Goal: Information Seeking & Learning: Check status

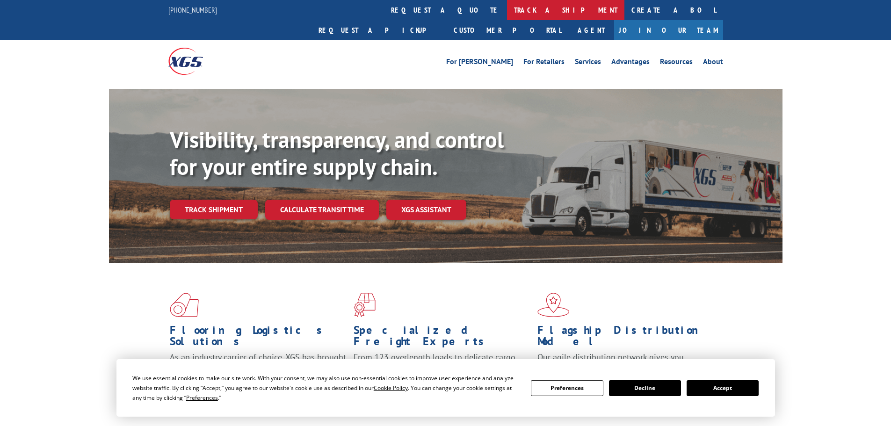
click at [507, 7] on link "track a shipment" at bounding box center [565, 10] width 117 height 20
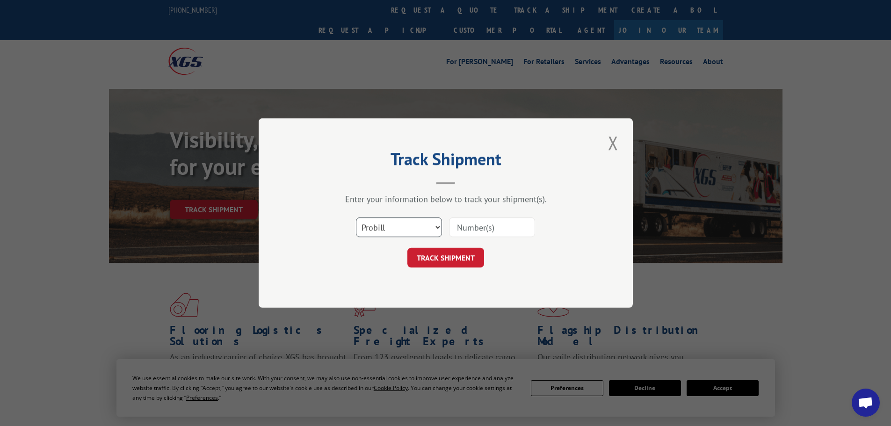
click at [382, 229] on select "Select category... Probill BOL PO" at bounding box center [399, 228] width 86 height 20
select select "bol"
click at [356, 218] on select "Select category... Probill BOL PO" at bounding box center [399, 228] width 86 height 20
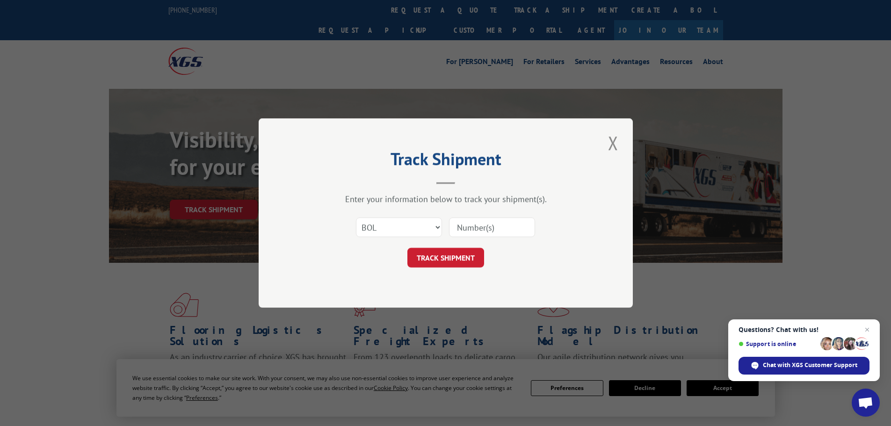
click at [475, 230] on input at bounding box center [492, 228] width 86 height 20
paste input "4883328"
type input "4883328"
click at [441, 263] on button "TRACK SHIPMENT" at bounding box center [446, 258] width 77 height 20
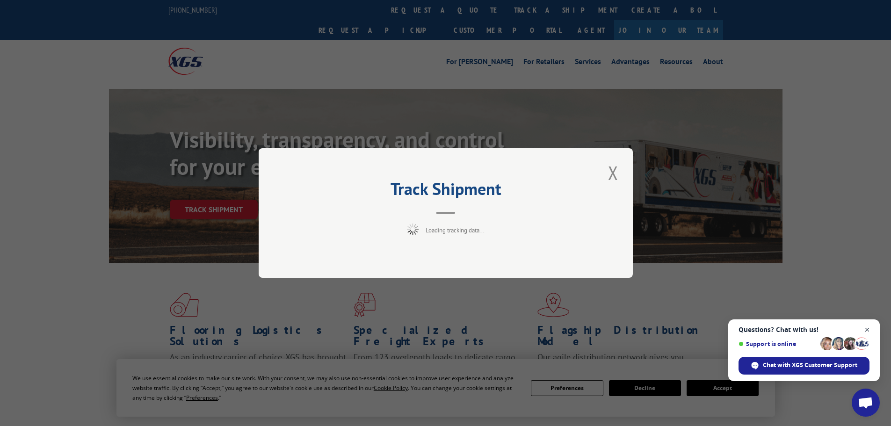
click at [866, 328] on span "Open chat" at bounding box center [868, 330] width 12 height 12
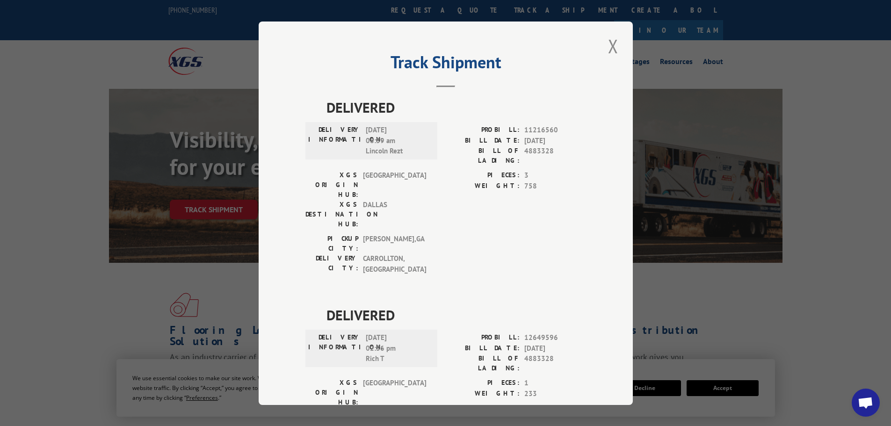
click at [729, 388] on div "Track Shipment DELIVERED DELIVERY INFORMATION: [DATE] 08:39 am Lincoln Rezt PRO…" at bounding box center [445, 213] width 891 height 426
click at [729, 387] on div "Track Shipment DELIVERED DELIVERY INFORMATION: [DATE] 08:39 am Lincoln Rezt PRO…" at bounding box center [445, 213] width 891 height 426
click at [609, 43] on button "Close modal" at bounding box center [613, 46] width 16 height 26
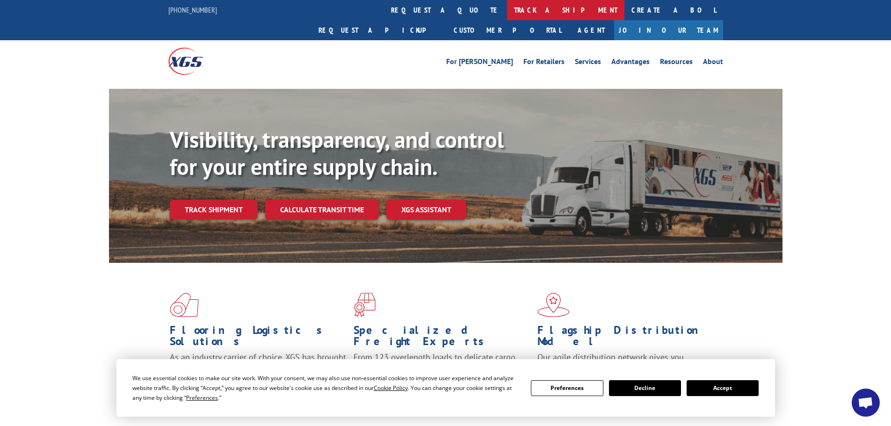
click at [507, 9] on link "track a shipment" at bounding box center [565, 10] width 117 height 20
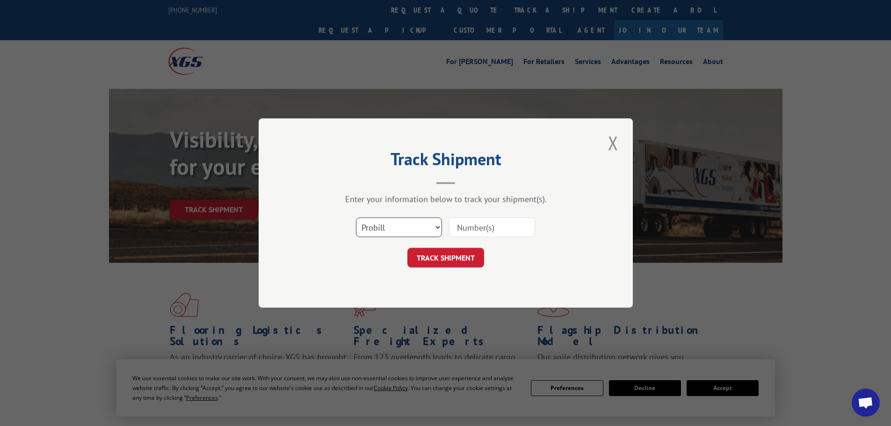
click at [391, 230] on select "Select category... Probill BOL PO" at bounding box center [399, 228] width 86 height 20
select select "bol"
click at [356, 218] on select "Select category... Probill BOL PO" at bounding box center [399, 228] width 86 height 20
click at [504, 228] on input at bounding box center [492, 228] width 86 height 20
paste input "4858330"
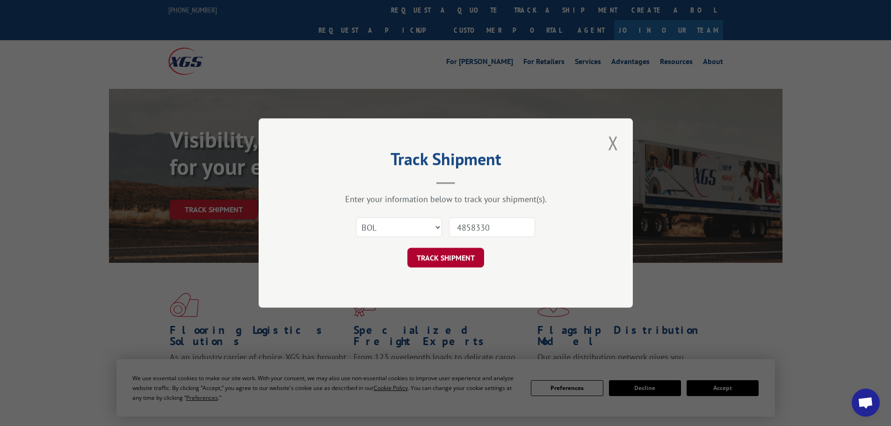
type input "4858330"
click at [464, 259] on button "TRACK SHIPMENT" at bounding box center [446, 258] width 77 height 20
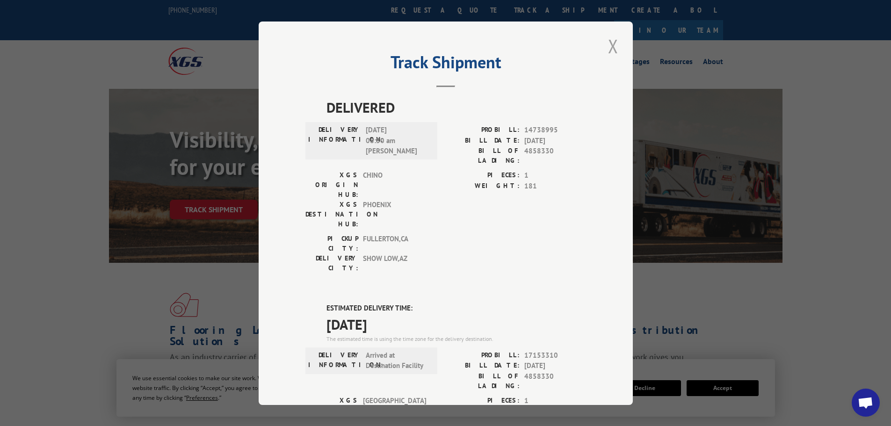
click at [607, 42] on button "Close modal" at bounding box center [613, 46] width 16 height 26
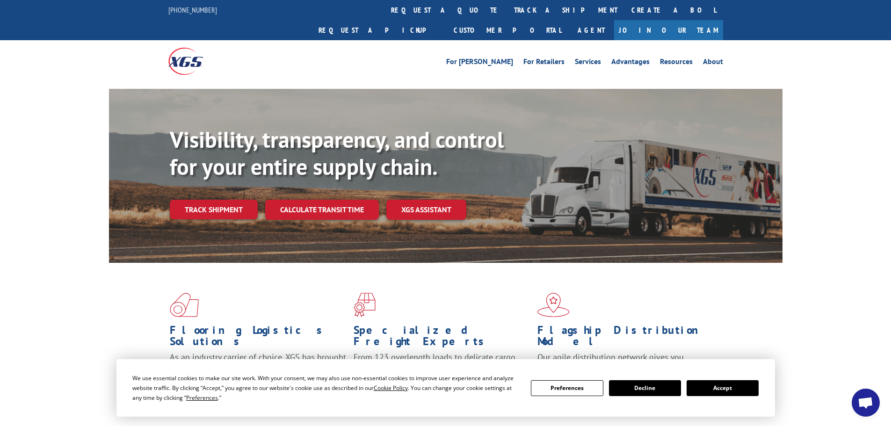
click at [507, 7] on link "track a shipment" at bounding box center [565, 10] width 117 height 20
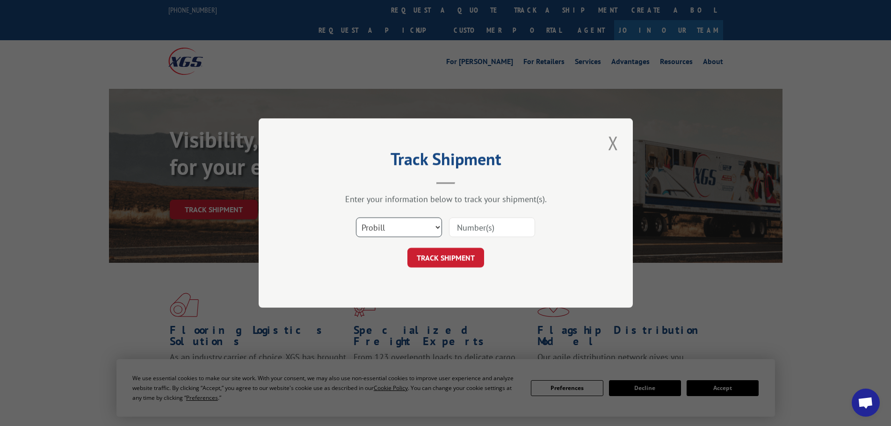
click at [408, 227] on select "Select category... Probill BOL PO" at bounding box center [399, 228] width 86 height 20
select select "bol"
click at [356, 218] on select "Select category... Probill BOL PO" at bounding box center [399, 228] width 86 height 20
click at [476, 226] on input at bounding box center [492, 228] width 86 height 20
paste input "5950135"
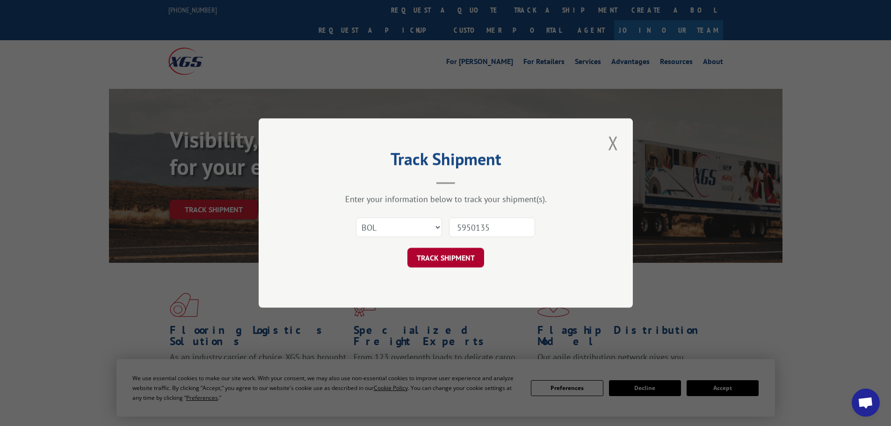
type input "5950135"
click at [432, 260] on button "TRACK SHIPMENT" at bounding box center [446, 258] width 77 height 20
